Goal: Task Accomplishment & Management: Use online tool/utility

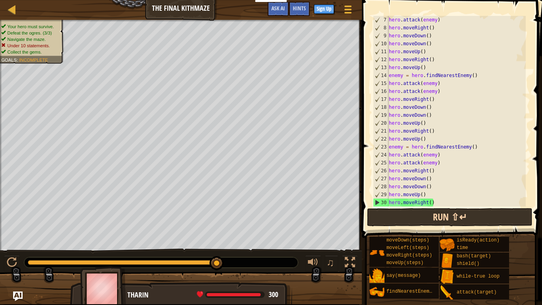
scroll to position [48, 0]
click at [457, 216] on button "Run ⇧↵" at bounding box center [450, 217] width 166 height 18
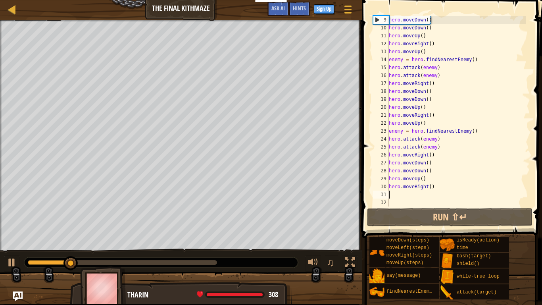
scroll to position [64, 0]
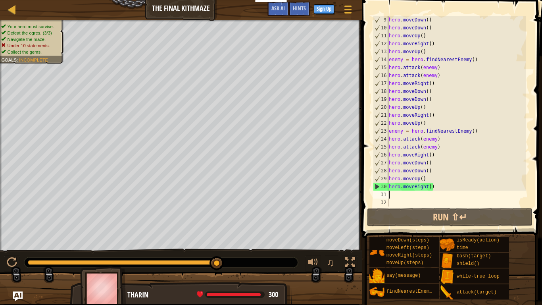
type textarea "h"
click at [429, 22] on div "hero . moveDown ( ) hero . moveDown ( ) hero . moveUp ( ) hero . moveRight ( ) …" at bounding box center [456, 119] width 139 height 206
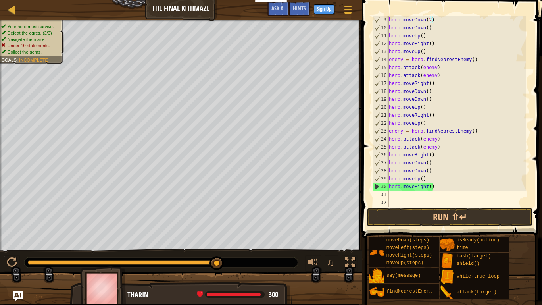
click at [435, 30] on div "hero . moveDown ( 2 ) hero . moveDown ( ) hero . moveUp ( ) hero . moveRight ( …" at bounding box center [456, 119] width 139 height 206
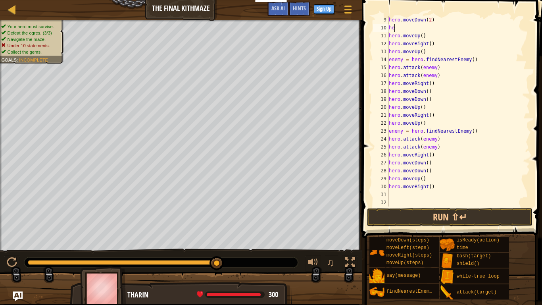
scroll to position [4, 0]
type textarea "h"
click at [448, 67] on div "hero . moveDown ( 2 ) hero . moveUp ( ) hero . moveRight ( ) hero . moveUp ( ) …" at bounding box center [456, 119] width 139 height 206
click at [429, 92] on div "hero . moveDown ( 2 ) hero . moveUp ( ) hero . moveRight ( ) hero . moveUp ( ) …" at bounding box center [456, 119] width 139 height 206
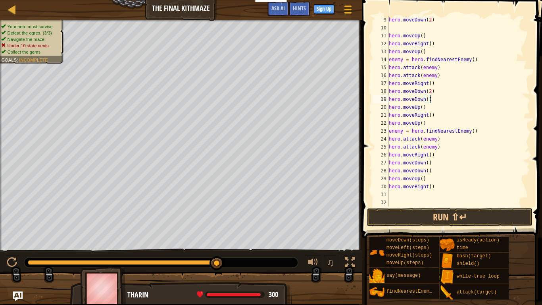
click at [436, 98] on div "hero . moveDown ( 2 ) hero . moveUp ( ) hero . moveRight ( ) hero . moveUp ( ) …" at bounding box center [456, 119] width 139 height 206
type textarea "h"
type textarea "hero.moveDown(2)"
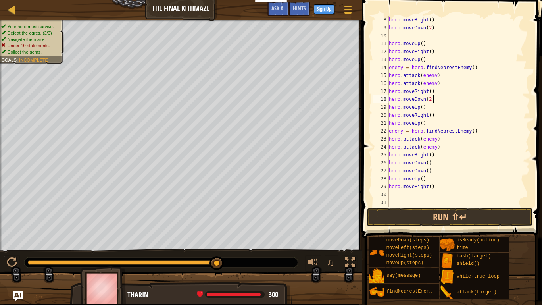
scroll to position [56, 0]
click at [395, 37] on div "hero . moveRight ( ) hero . moveDown ( 2 ) hero . moveUp ( ) hero . moveRight (…" at bounding box center [456, 119] width 139 height 206
type textarea "hero.moveDown(2)"
click at [446, 192] on div "hero . attack ( enemy ) hero . moveRight ( ) hero . moveDown ( 2 ) hero . moveU…" at bounding box center [456, 119] width 139 height 206
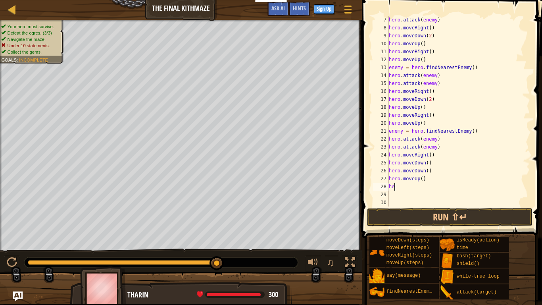
type textarea "h"
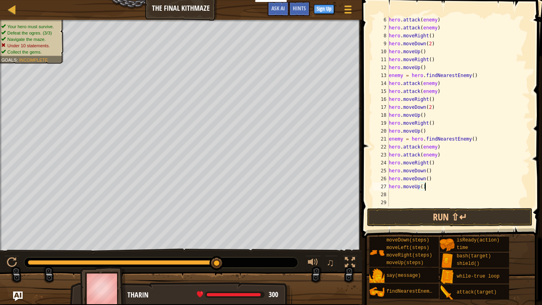
scroll to position [40, 0]
type textarea "h"
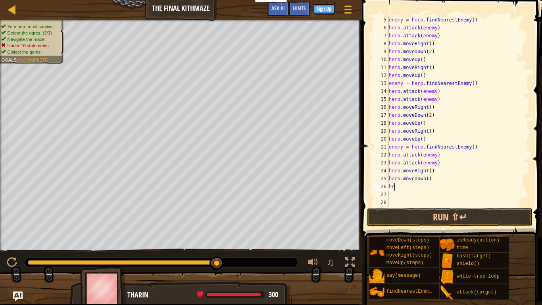
type textarea "h"
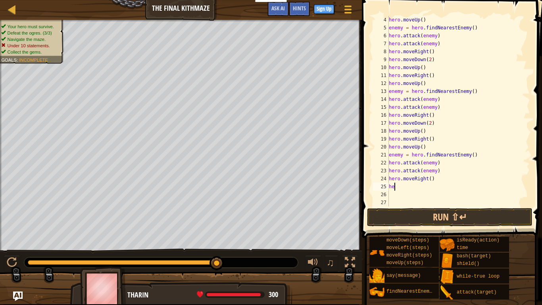
type textarea "h"
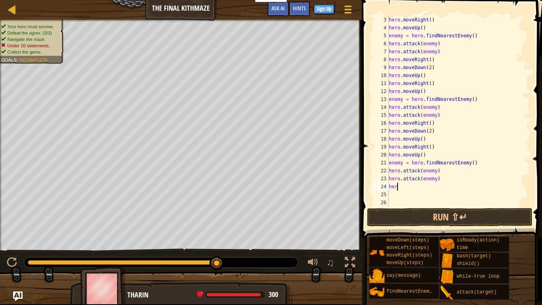
type textarea "h"
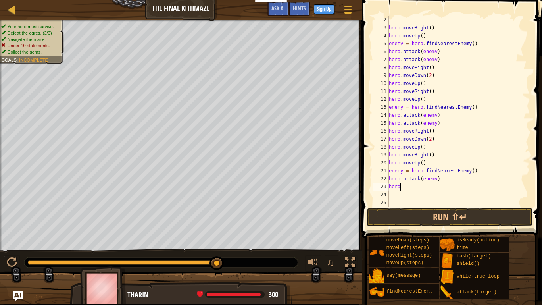
type textarea "h"
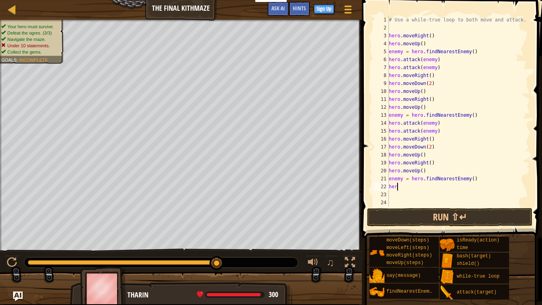
type textarea "h"
type textarea "e"
type textarea "h"
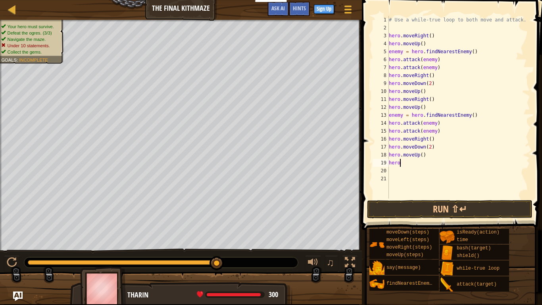
type textarea "h"
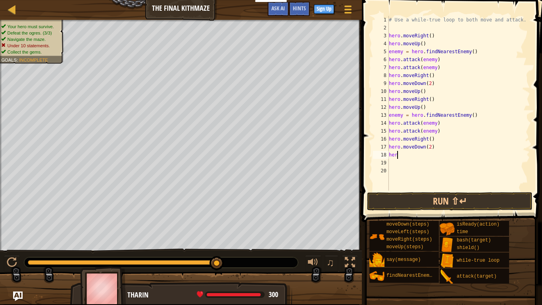
type textarea "h"
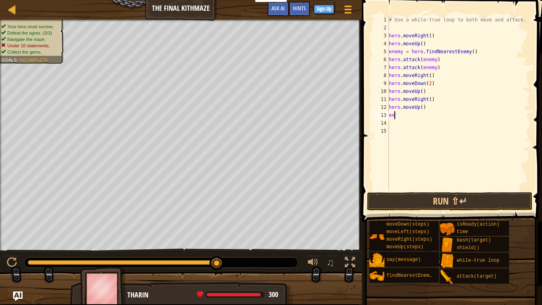
type textarea "e"
click at [413, 203] on button "Run ⇧↵" at bounding box center [450, 201] width 166 height 18
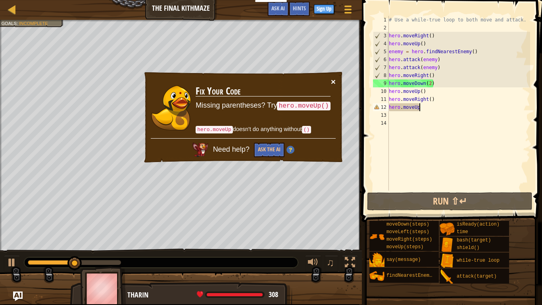
click at [333, 79] on button "×" at bounding box center [333, 81] width 5 height 8
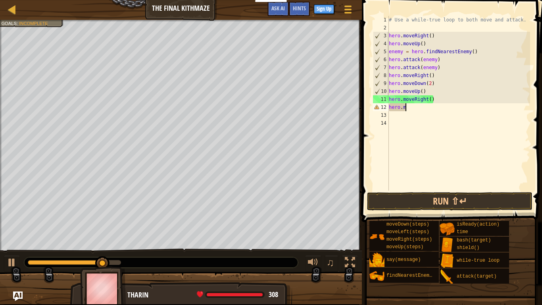
type textarea "h"
click at [406, 27] on div "# Use a while-true loop to both move and attack. hero . moveRight ( ) hero . mo…" at bounding box center [458, 111] width 143 height 191
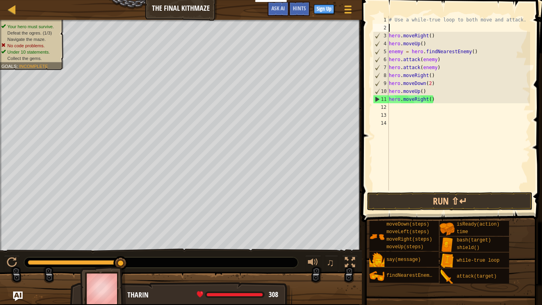
type textarea "2"
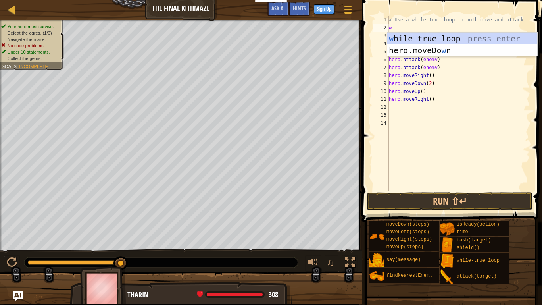
type textarea "wh"
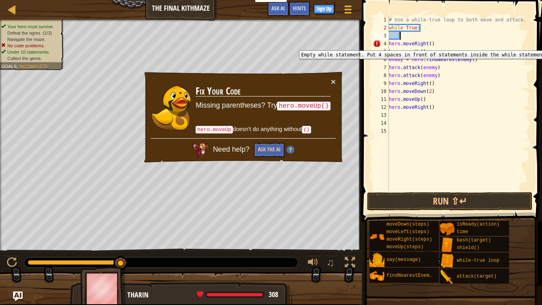
click at [389, 44] on div "4" at bounding box center [381, 44] width 16 height 8
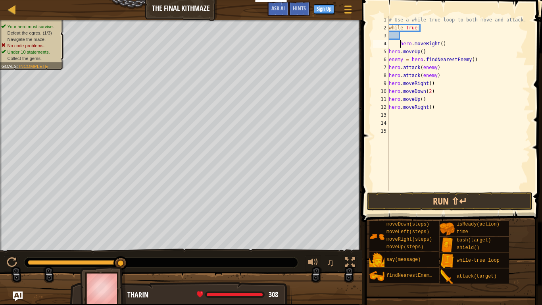
click at [388, 49] on div "5" at bounding box center [381, 52] width 16 height 8
click at [390, 68] on div "# Use a while-true loop to both move and attack. while True : hero . moveRight …" at bounding box center [458, 111] width 143 height 191
click at [389, 75] on div "# Use a while-true loop to both move and attack. while True : hero . moveRight …" at bounding box center [458, 111] width 143 height 191
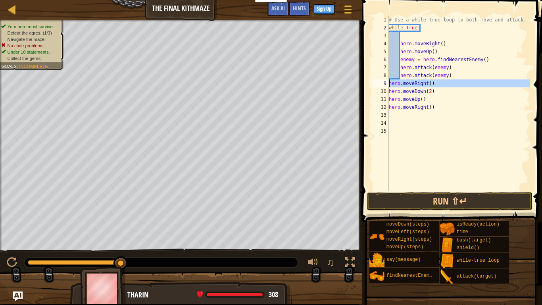
click at [389, 83] on div "9" at bounding box center [381, 83] width 16 height 8
click at [389, 92] on div "# Use a while-true loop to both move and attack. while True : hero . moveRight …" at bounding box center [458, 111] width 143 height 191
click at [389, 100] on div "# Use a while-true loop to both move and attack. while True : hero . moveRight …" at bounding box center [458, 111] width 143 height 191
click at [390, 108] on div "# Use a while-true loop to both move and attack. while True : hero . moveRight …" at bounding box center [458, 111] width 143 height 191
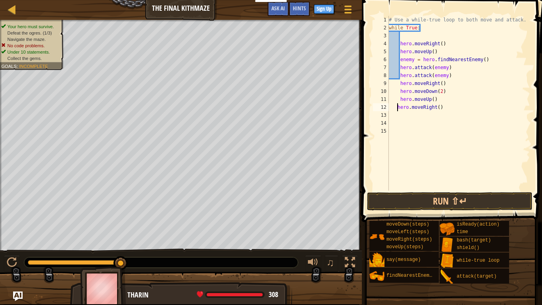
type textarea "hero.moveRight()"
click at [470, 114] on div "# Use a while-true loop to both move and attack. while True : hero . moveRight …" at bounding box center [458, 111] width 143 height 191
click at [454, 110] on div "# Use a while-true loop to both move and attack. while True : hero . moveRight …" at bounding box center [458, 111] width 143 height 191
type textarea "hero.moveRight()"
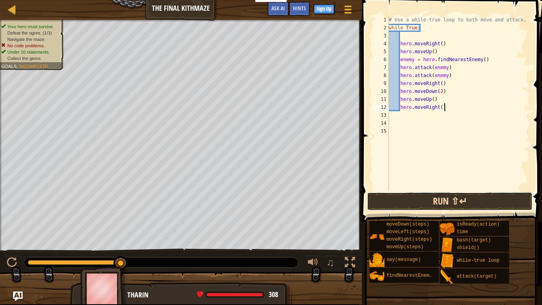
click at [453, 202] on button "Run ⇧↵" at bounding box center [450, 201] width 166 height 18
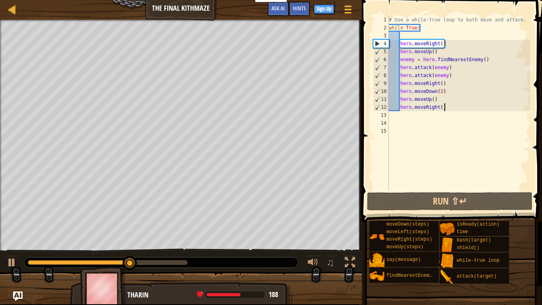
click at [426, 116] on div "# Use a while-true loop to both move and attack. while True : hero . moveRight …" at bounding box center [458, 111] width 143 height 191
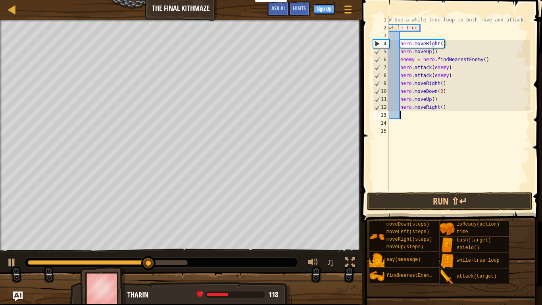
type textarea "h"
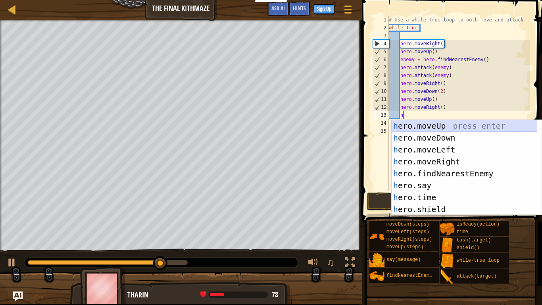
click at [412, 125] on div "h ero.moveUp press enter h ero.moveDown press enter h ero.moveLeft press enter …" at bounding box center [467, 179] width 150 height 119
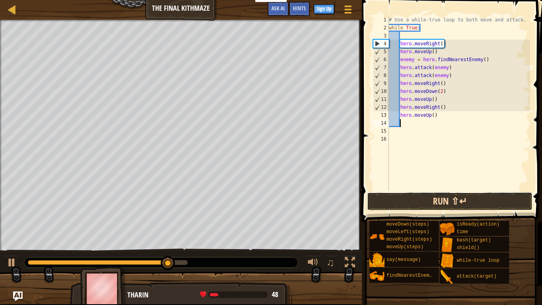
click at [401, 205] on button "Run ⇧↵" at bounding box center [450, 201] width 166 height 18
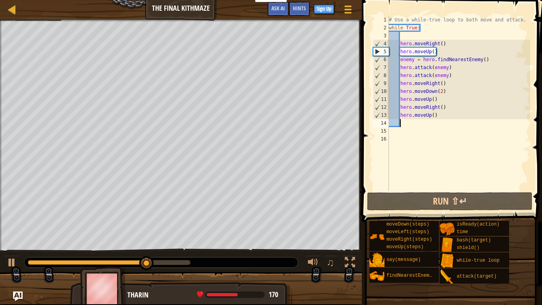
click at [459, 119] on div "# Use a while-true loop to both move and attack. while True : hero . moveRight …" at bounding box center [458, 111] width 143 height 191
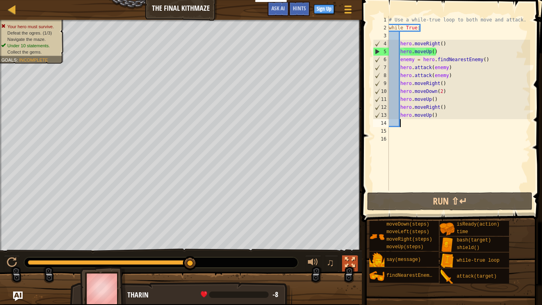
click at [348, 258] on div at bounding box center [350, 262] width 10 height 10
click at [351, 263] on div at bounding box center [350, 262] width 10 height 10
click at [542, 242] on div "Map The Final Kithmaze Game Menu Done Sign Up Hints Ask AI 1 הההההההההההההההההה…" at bounding box center [271, 152] width 542 height 305
